Goal: Task Accomplishment & Management: Manage account settings

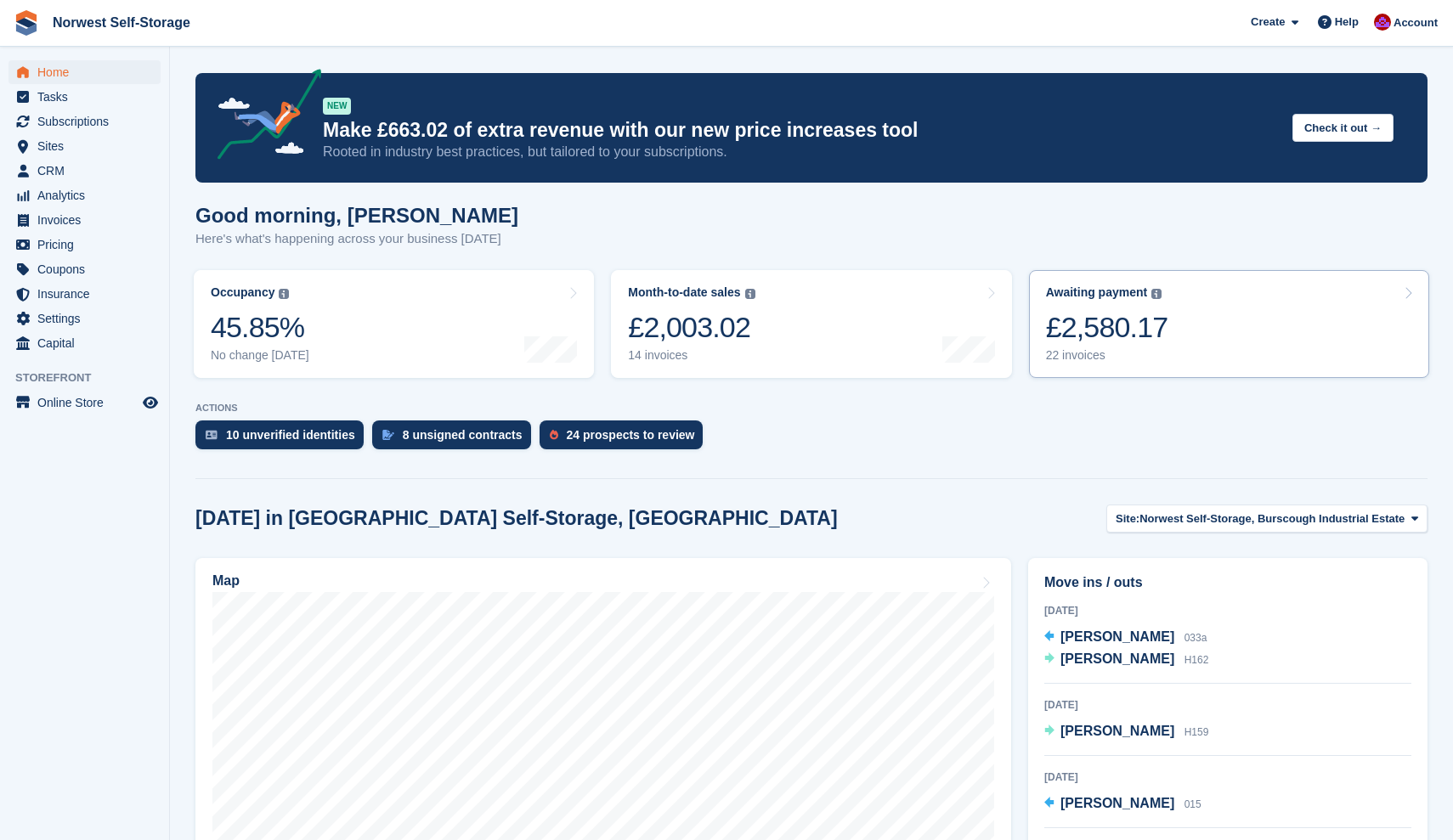
click at [1266, 322] on link "Awaiting payment The total outstanding balance on all open invoices. £2,580.17 …" at bounding box center [1229, 324] width 400 height 108
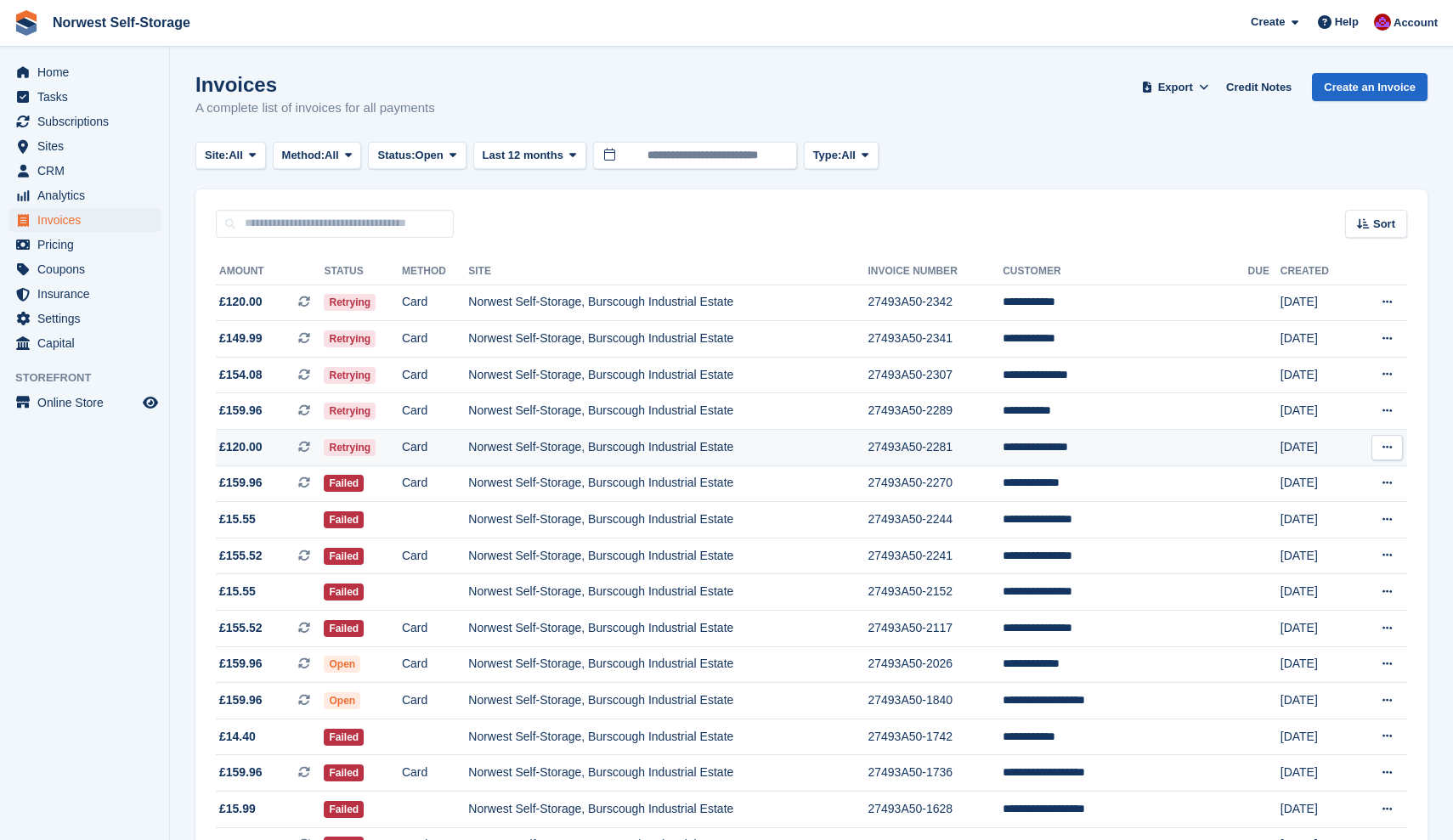
click at [280, 447] on span "£120.00 This is a recurring subscription invoice." at bounding box center [270, 447] width 108 height 18
click at [273, 407] on span "£159.96 This is a recurring subscription invoice." at bounding box center [270, 410] width 108 height 18
click at [283, 378] on span "£154.08 This is a recurring subscription invoice." at bounding box center [270, 375] width 108 height 18
click at [286, 338] on span "£149.99 This is a recurring subscription invoice." at bounding box center [270, 338] width 108 height 18
click at [297, 296] on span "£120.00 This is a recurring subscription invoice." at bounding box center [270, 302] width 108 height 18
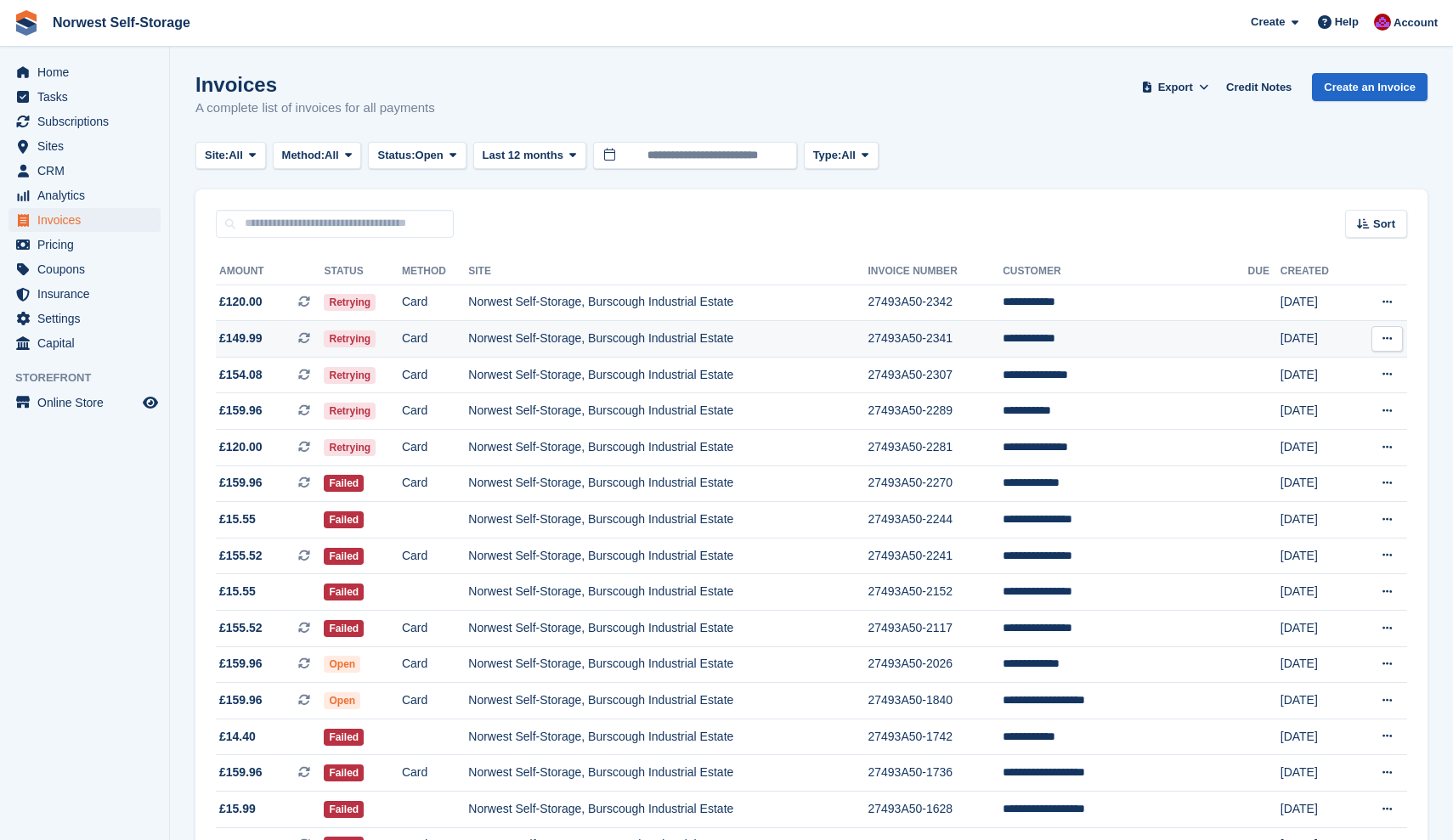
click at [278, 339] on span "£149.99 This is a recurring subscription invoice." at bounding box center [270, 338] width 108 height 18
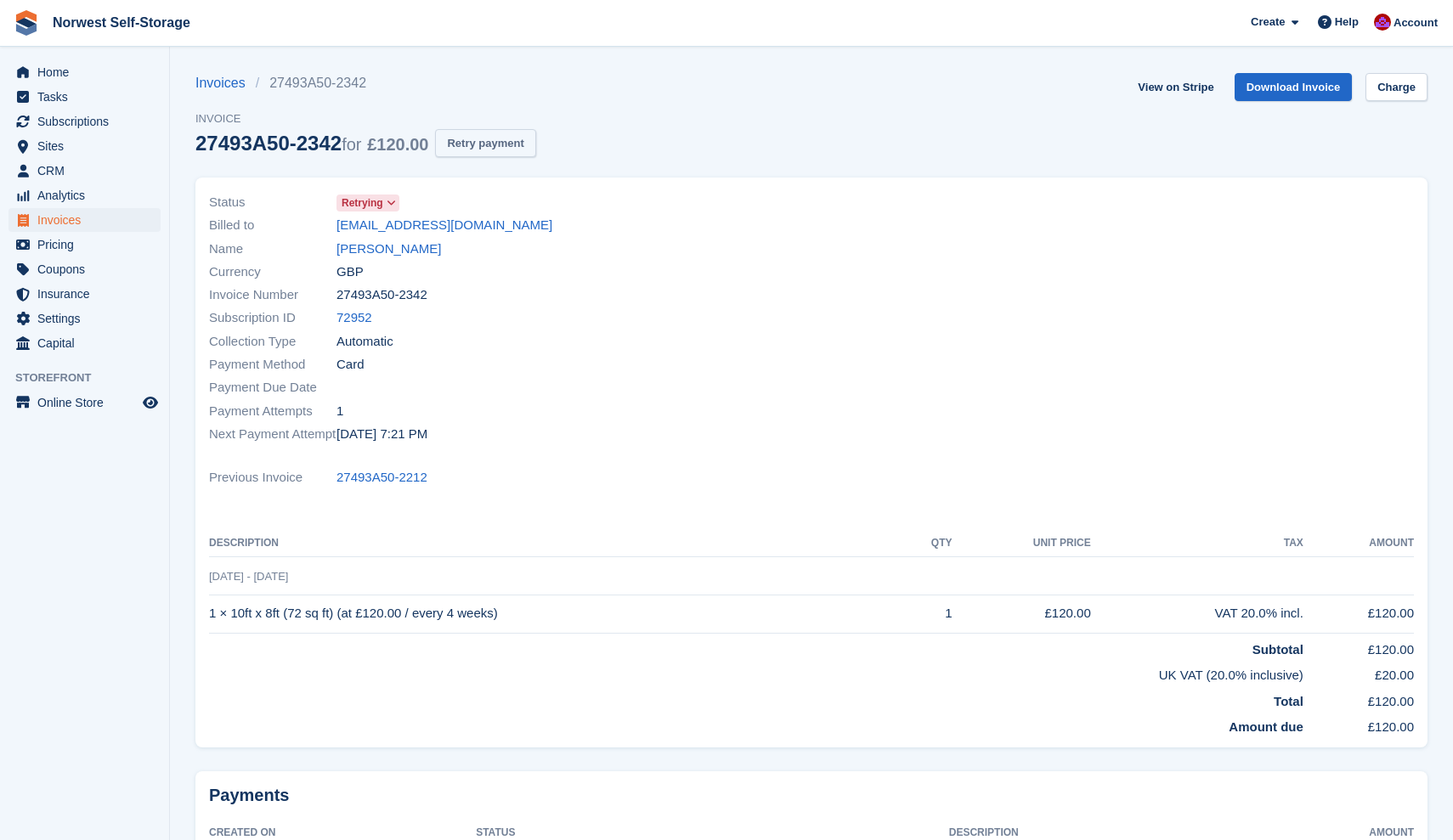
click at [516, 139] on button "Retry payment" at bounding box center [485, 143] width 101 height 28
click at [1184, 82] on link "View on Stripe" at bounding box center [1175, 87] width 89 height 28
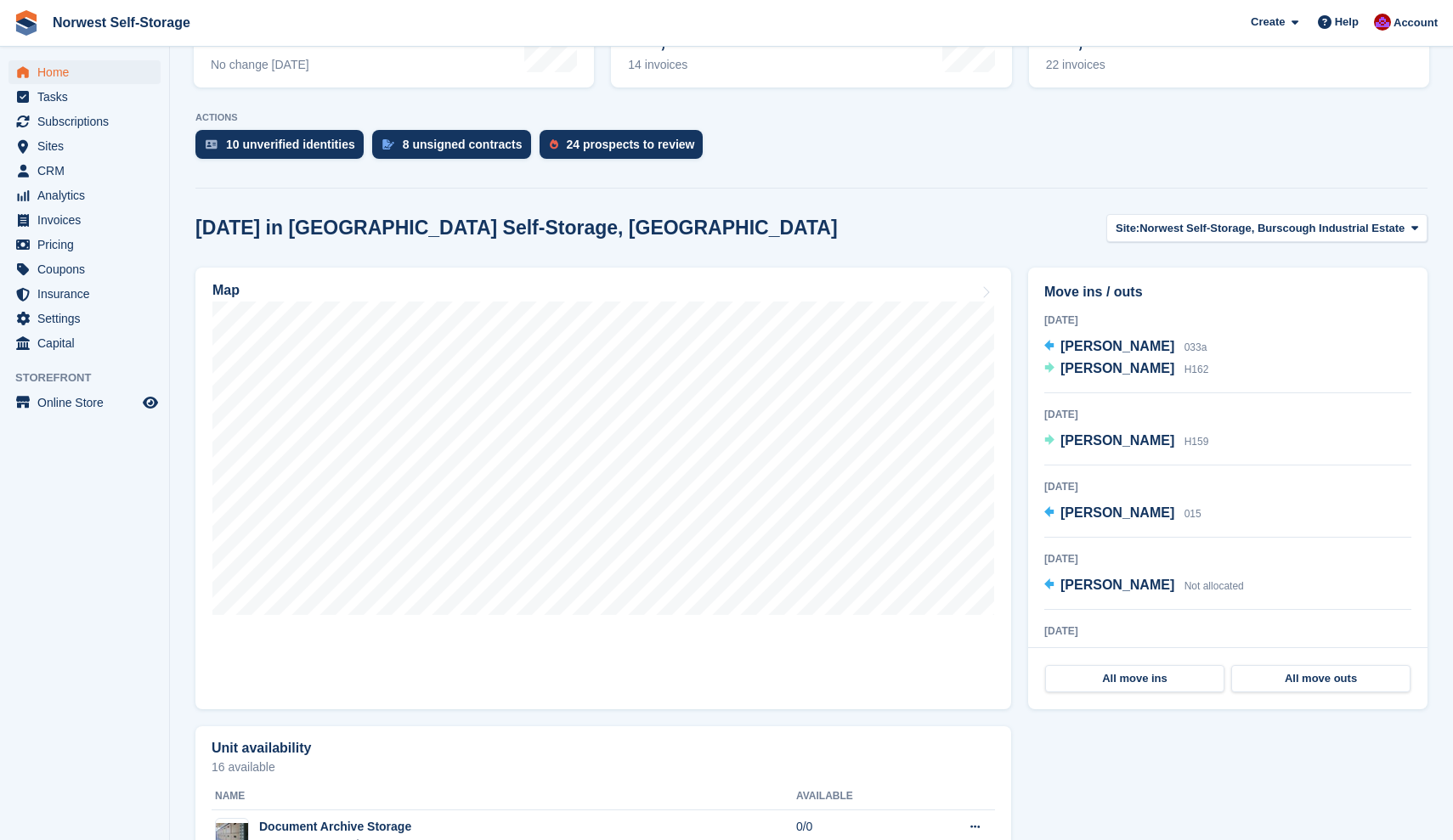
scroll to position [314, 0]
